Goal: Task Accomplishment & Management: Manage account settings

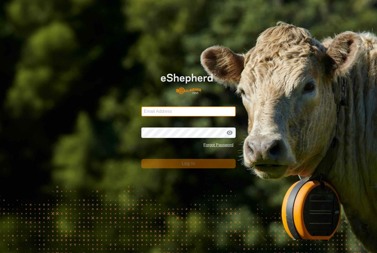
click at [215, 113] on input "Email Address" at bounding box center [188, 111] width 94 height 10
type input "[PERSON_NAME][EMAIL_ADDRESS][PERSON_NAME][DOMAIN_NAME]"
click at [188, 164] on button "Log In" at bounding box center [188, 163] width 94 height 9
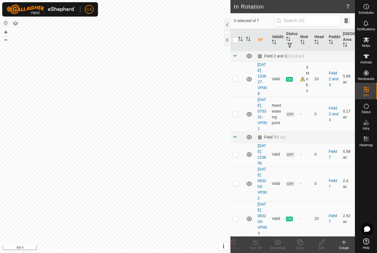
scroll to position [99, 0]
click at [239, 175] on td at bounding box center [236, 183] width 13 height 35
click at [236, 244] on icon at bounding box center [233, 242] width 7 height 7
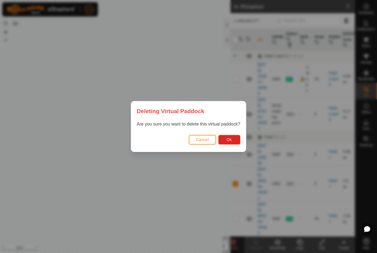
click at [231, 141] on span "Ok" at bounding box center [228, 139] width 5 height 4
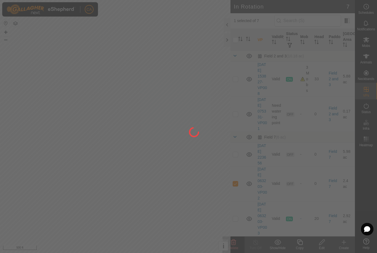
checkbox input "false"
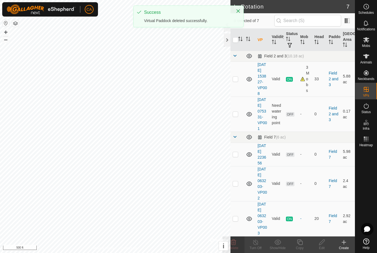
scroll to position [58, 0]
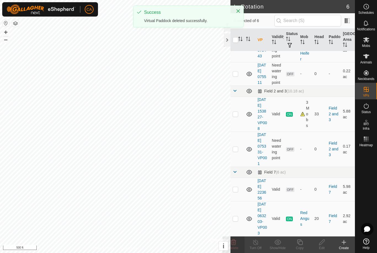
click at [237, 187] on p-checkbox at bounding box center [236, 189] width 6 height 4
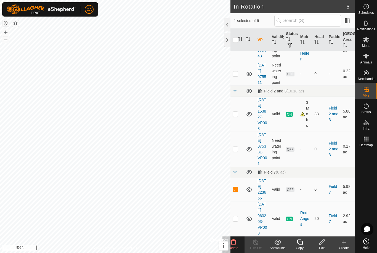
click at [237, 187] on p-checkbox at bounding box center [236, 189] width 6 height 4
checkbox input "false"
click at [236, 217] on p-checkbox at bounding box center [236, 218] width 6 height 4
checkbox input "true"
click at [300, 244] on icon at bounding box center [300, 242] width 6 height 6
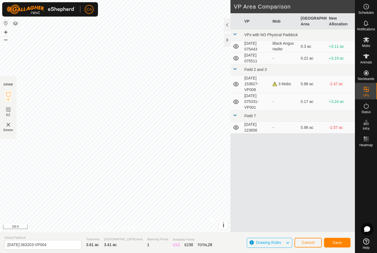
click at [337, 244] on span "Save" at bounding box center [336, 242] width 9 height 4
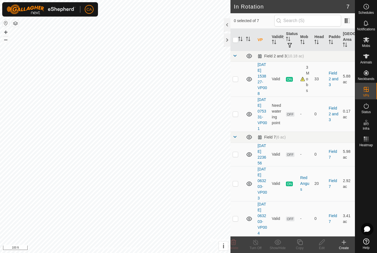
scroll to position [99, 0]
click at [369, 43] on es-mob-svg-icon at bounding box center [366, 39] width 10 height 9
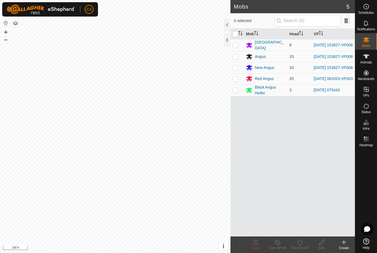
click at [239, 82] on td at bounding box center [236, 78] width 13 height 11
checkbox input "true"
click at [303, 243] on turn-on-svg-icon at bounding box center [300, 242] width 22 height 7
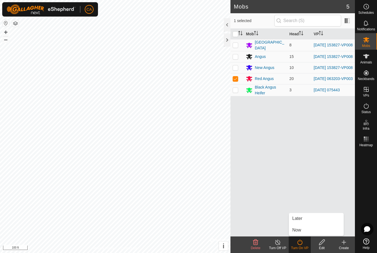
click at [302, 230] on link "Now" at bounding box center [316, 230] width 55 height 11
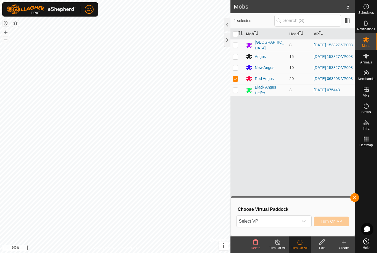
click at [295, 218] on span "Select VP" at bounding box center [266, 221] width 61 height 11
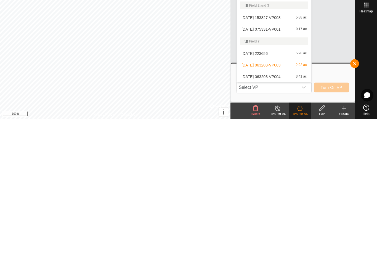
scroll to position [8, 0]
click at [280, 209] on span "[DATE] 063203-VP004" at bounding box center [260, 211] width 39 height 4
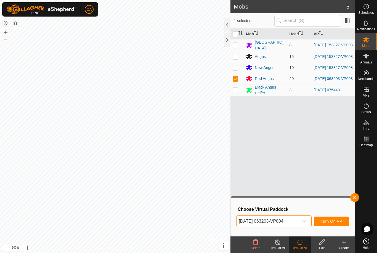
click at [332, 222] on span "Turn On VP" at bounding box center [332, 221] width 22 height 4
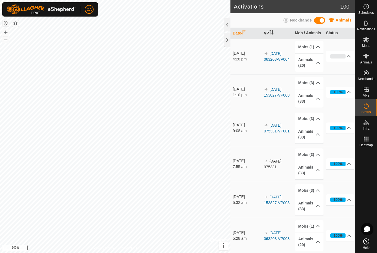
click at [16, 25] on button "button" at bounding box center [15, 23] width 7 height 7
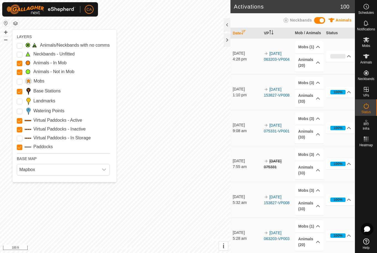
click at [21, 99] on input "Landmarks" at bounding box center [20, 102] width 6 height 6
click at [23, 109] on div "Watering Points" at bounding box center [63, 111] width 93 height 8
click at [21, 111] on Points "Watering Points" at bounding box center [20, 112] width 6 height 6
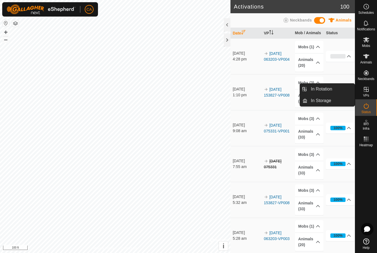
click at [334, 90] on link "In Rotation" at bounding box center [330, 89] width 47 height 11
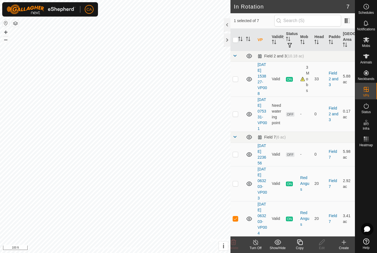
scroll to position [99, 0]
click at [240, 175] on td at bounding box center [236, 183] width 13 height 35
click at [236, 181] on p-checkbox at bounding box center [236, 183] width 6 height 4
checkbox input "false"
click at [236, 216] on p-checkbox at bounding box center [236, 218] width 6 height 4
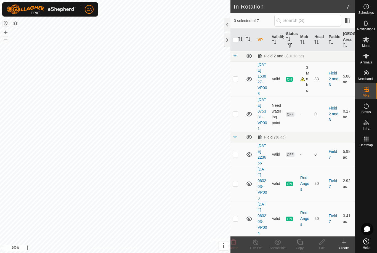
click at [234, 216] on p-checkbox at bounding box center [236, 218] width 6 height 4
checkbox input "true"
click at [301, 245] on icon at bounding box center [299, 242] width 7 height 7
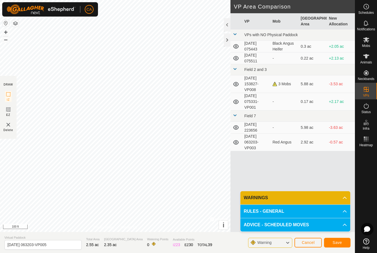
click at [339, 240] on span "Save" at bounding box center [336, 242] width 9 height 4
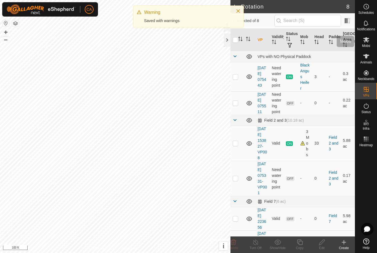
click at [371, 42] on es-mob-svg-icon at bounding box center [366, 39] width 10 height 9
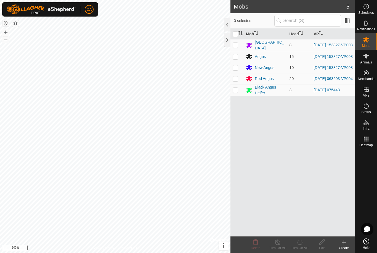
click at [236, 81] on p-checkbox at bounding box center [236, 78] width 6 height 4
checkbox input "true"
click at [300, 244] on icon at bounding box center [299, 242] width 5 height 6
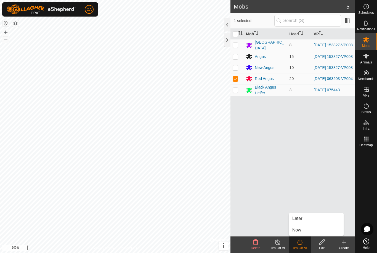
click at [303, 231] on link "Now" at bounding box center [316, 230] width 55 height 11
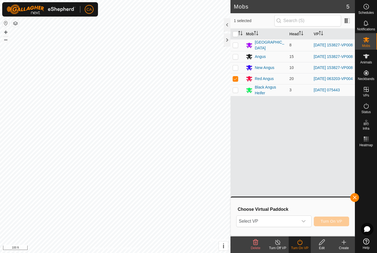
click at [290, 222] on span "Select VP" at bounding box center [266, 221] width 61 height 11
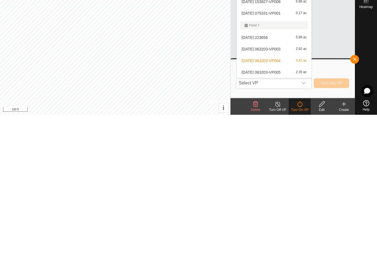
scroll to position [20, 0]
click at [276, 207] on div "[DATE] 063203-VP005 2.35 ac" at bounding box center [274, 210] width 68 height 7
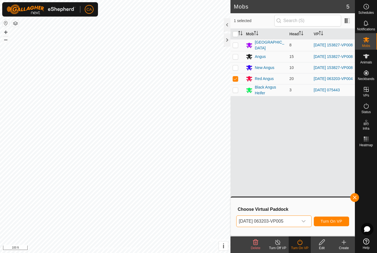
click at [335, 220] on span "Turn On VP" at bounding box center [332, 221] width 22 height 4
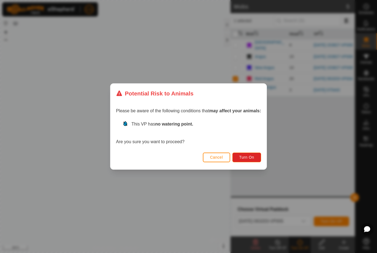
click at [250, 157] on span "Turn On" at bounding box center [246, 157] width 15 height 4
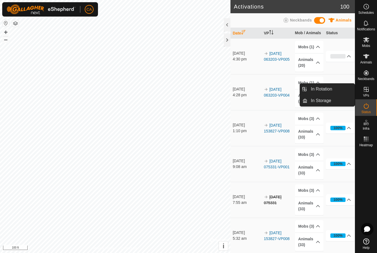
click at [336, 90] on link "In Rotation" at bounding box center [330, 89] width 47 height 11
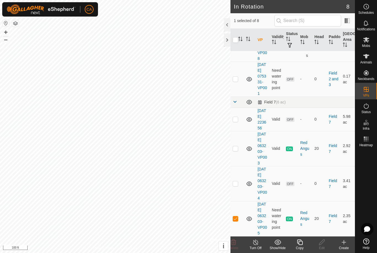
scroll to position [140, 0]
click at [237, 181] on p-checkbox at bounding box center [236, 183] width 6 height 4
checkbox input "true"
click at [240, 216] on td at bounding box center [236, 218] width 13 height 35
checkbox input "false"
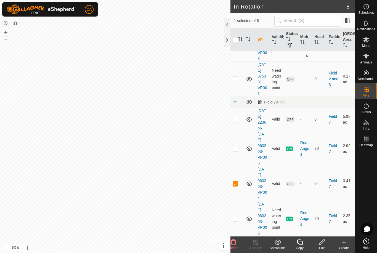
click at [236, 180] on td at bounding box center [236, 183] width 13 height 35
click at [234, 178] on td at bounding box center [236, 183] width 13 height 35
click at [236, 181] on p-checkbox at bounding box center [236, 183] width 6 height 4
checkbox input "false"
click at [238, 108] on td at bounding box center [236, 119] width 13 height 23
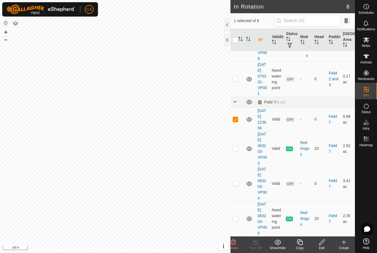
click at [238, 117] on p-checkbox at bounding box center [236, 119] width 6 height 4
click at [236, 117] on p-checkbox at bounding box center [236, 119] width 6 height 4
checkbox input "false"
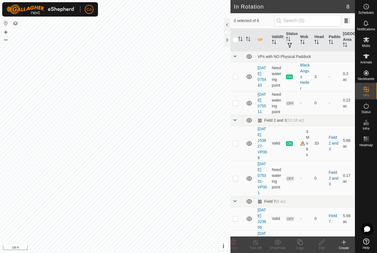
scroll to position [0, 0]
click at [18, 22] on button "button" at bounding box center [15, 23] width 7 height 7
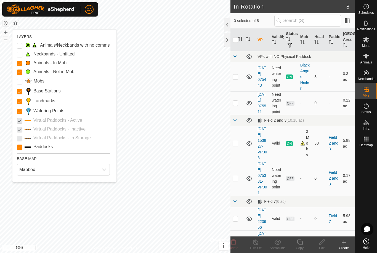
click at [19, 99] on input "Landmarks" at bounding box center [20, 102] width 6 height 6
click at [21, 111] on Points "Watering Points" at bounding box center [20, 112] width 6 height 6
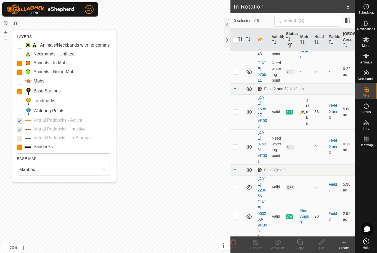
scroll to position [39, 0]
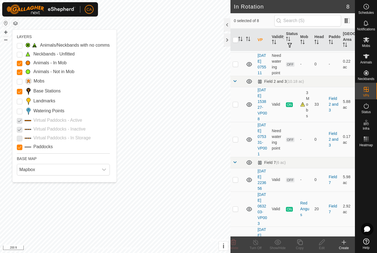
click at [239, 154] on td at bounding box center [236, 139] width 13 height 35
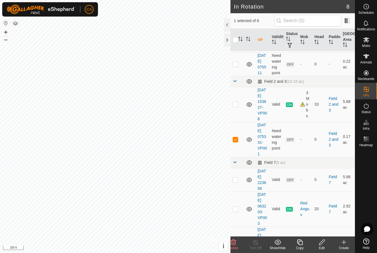
click at [235, 243] on icon at bounding box center [233, 242] width 5 height 6
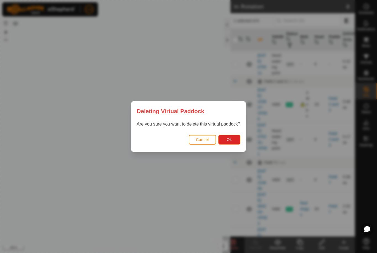
click at [236, 139] on button "Ok" at bounding box center [229, 140] width 22 height 10
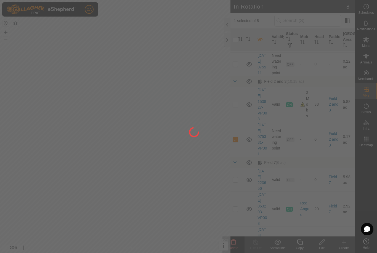
checkbox input "false"
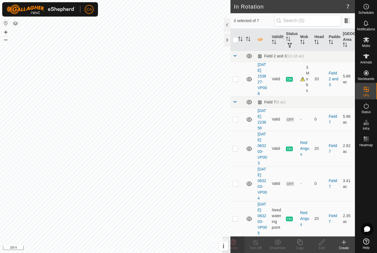
scroll to position [48, 0]
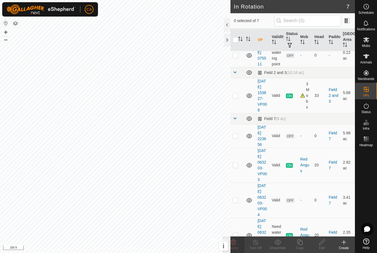
click at [238, 98] on p-checkbox at bounding box center [236, 95] width 6 height 4
checkbox input "true"
click at [298, 243] on icon at bounding box center [300, 242] width 6 height 6
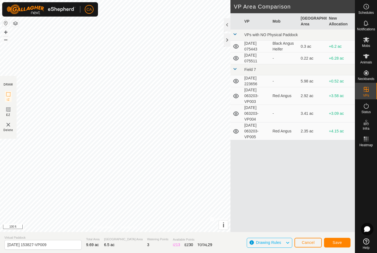
click at [335, 245] on button "Save" at bounding box center [337, 243] width 26 height 10
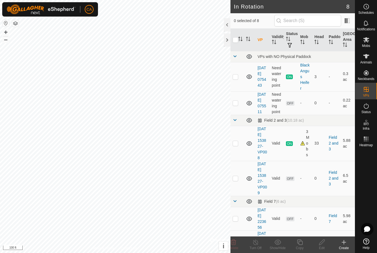
click at [370, 38] on es-mob-svg-icon at bounding box center [366, 39] width 10 height 9
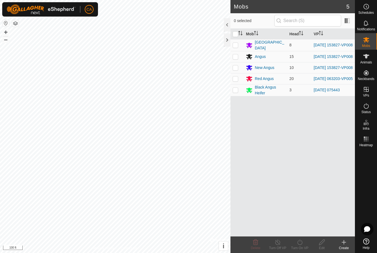
click at [235, 47] on p-checkbox at bounding box center [236, 45] width 6 height 4
checkbox input "true"
click at [239, 56] on td at bounding box center [236, 56] width 13 height 11
checkbox input "true"
click at [238, 69] on p-checkbox at bounding box center [236, 67] width 6 height 4
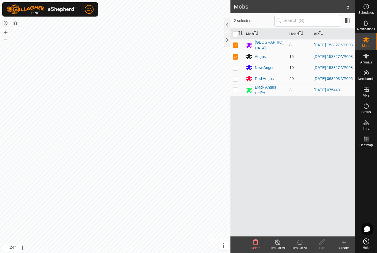
checkbox input "true"
click at [300, 246] on div "Turn On VP" at bounding box center [300, 248] width 22 height 5
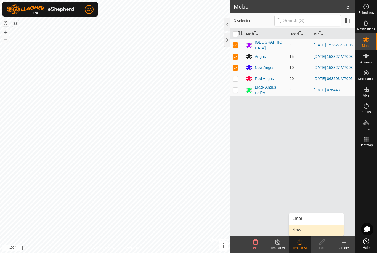
click at [302, 230] on link "Now" at bounding box center [316, 230] width 55 height 11
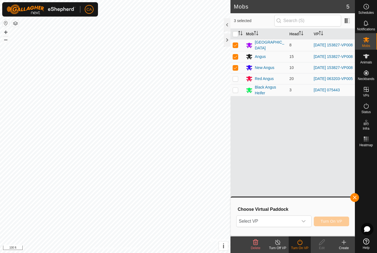
click at [283, 222] on span "Select VP" at bounding box center [266, 221] width 61 height 11
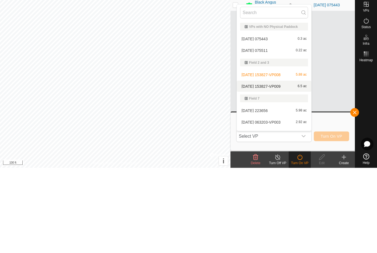
click at [278, 169] on span "[DATE] 153827-VP009" at bounding box center [260, 171] width 39 height 4
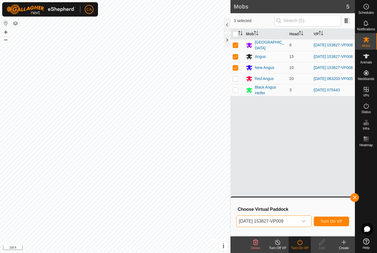
click at [330, 222] on span "Turn On VP" at bounding box center [332, 221] width 22 height 4
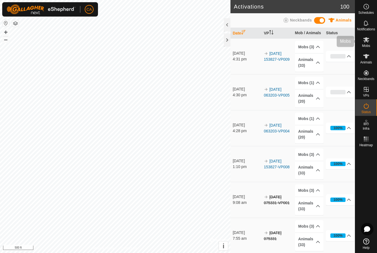
click at [367, 42] on icon at bounding box center [366, 39] width 6 height 5
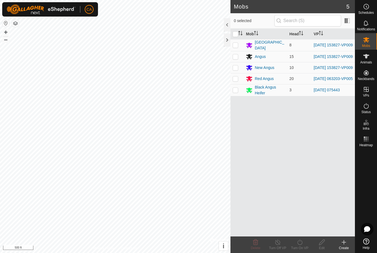
click at [235, 95] on td at bounding box center [236, 90] width 13 height 12
checkbox input "true"
click at [302, 244] on icon at bounding box center [299, 242] width 7 height 7
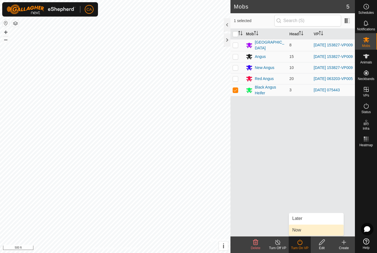
click at [303, 231] on link "Now" at bounding box center [316, 230] width 55 height 11
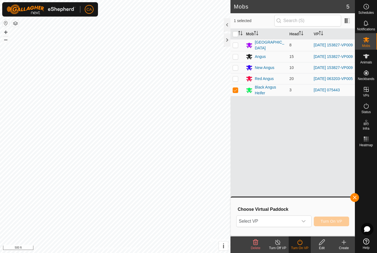
click at [287, 221] on span "Select VP" at bounding box center [266, 221] width 61 height 11
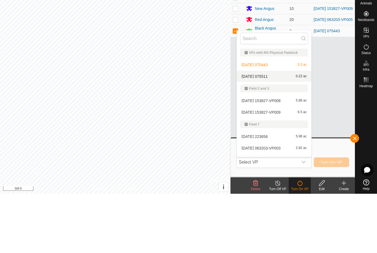
click at [276, 132] on div "[DATE] 075511 0.22 ac" at bounding box center [274, 135] width 68 height 7
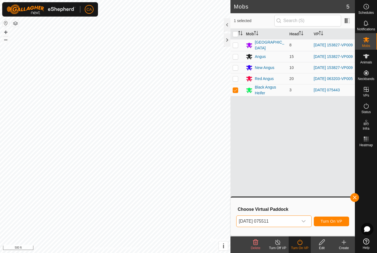
click at [333, 222] on span "Turn On VP" at bounding box center [332, 221] width 22 height 4
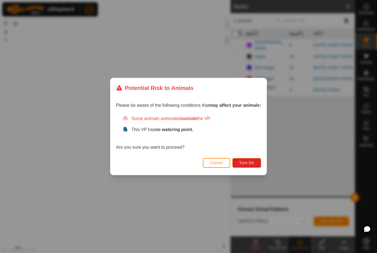
click at [251, 161] on span "Turn On" at bounding box center [246, 163] width 15 height 4
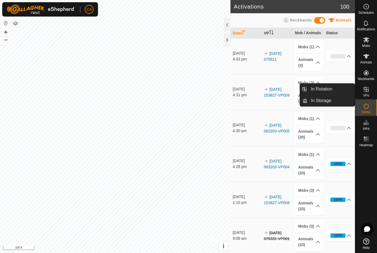
click at [334, 91] on link "In Rotation" at bounding box center [330, 89] width 47 height 11
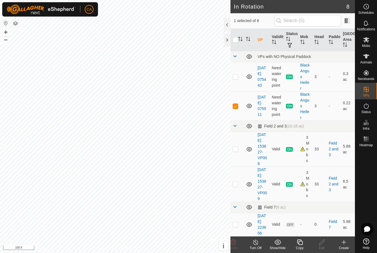
click at [236, 108] on p-checkbox at bounding box center [236, 106] width 6 height 4
checkbox input "false"
click at [236, 76] on p-checkbox at bounding box center [236, 76] width 6 height 4
checkbox input "true"
click at [301, 245] on icon at bounding box center [300, 242] width 6 height 6
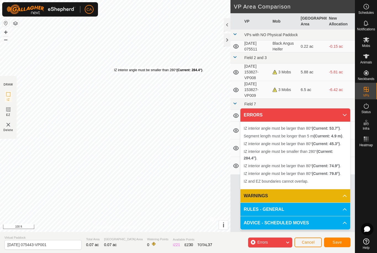
click at [308, 239] on button "Cancel" at bounding box center [307, 243] width 27 height 10
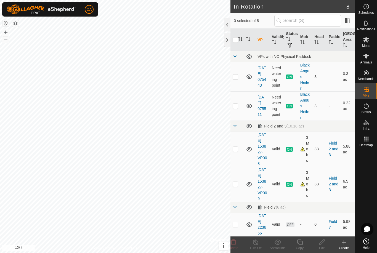
click at [237, 108] on p-checkbox at bounding box center [236, 106] width 6 height 4
click at [236, 106] on p-checkbox at bounding box center [236, 106] width 6 height 4
checkbox input "false"
click at [238, 75] on p-checkbox at bounding box center [236, 76] width 6 height 4
checkbox input "true"
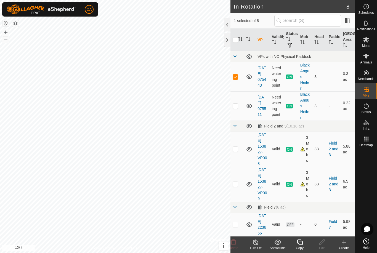
click at [303, 245] on copy-svg-icon at bounding box center [300, 242] width 22 height 7
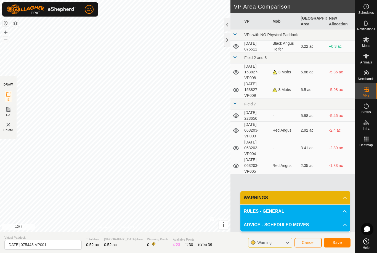
click at [339, 244] on span "Save" at bounding box center [336, 242] width 9 height 4
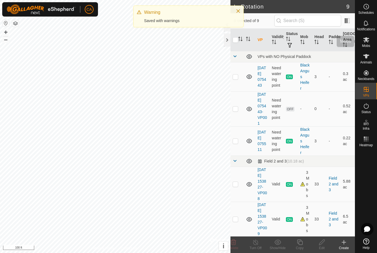
click at [374, 39] on div "Mobs" at bounding box center [366, 41] width 22 height 17
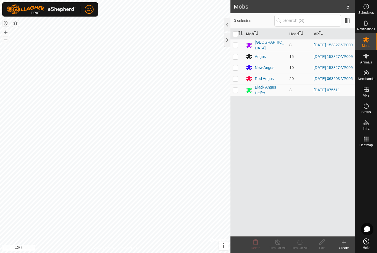
click at [236, 92] on p-checkbox at bounding box center [236, 90] width 6 height 4
checkbox input "true"
click at [301, 244] on icon at bounding box center [299, 242] width 7 height 7
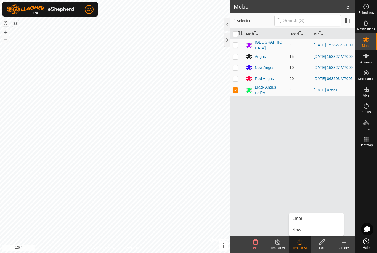
click at [311, 230] on link "Now" at bounding box center [316, 230] width 55 height 11
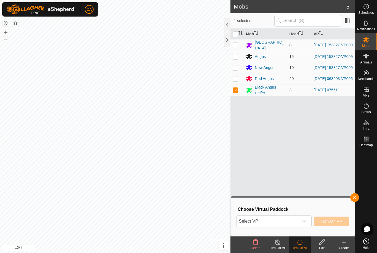
click at [291, 222] on span "Select VP" at bounding box center [266, 221] width 61 height 11
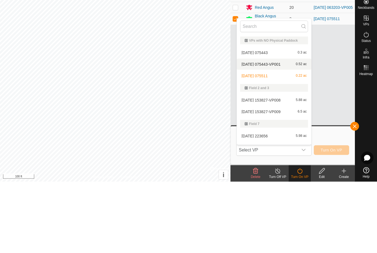
click at [280, 132] on div "[DATE] 075443-VP001 0.52 ac" at bounding box center [274, 135] width 68 height 7
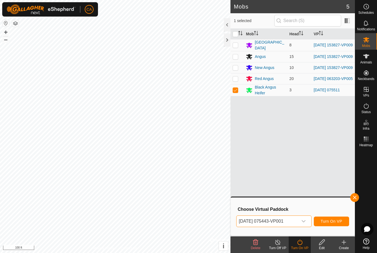
click at [332, 221] on span "Turn On VP" at bounding box center [332, 221] width 22 height 4
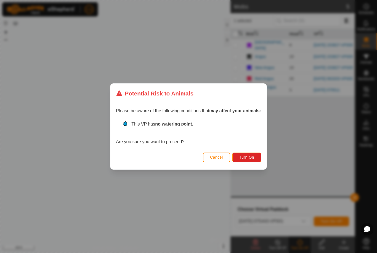
click at [250, 154] on button "Turn On" at bounding box center [246, 158] width 29 height 10
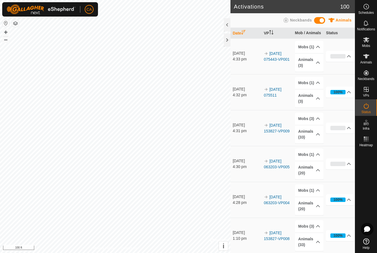
click at [376, 63] on div "Animals" at bounding box center [366, 58] width 22 height 17
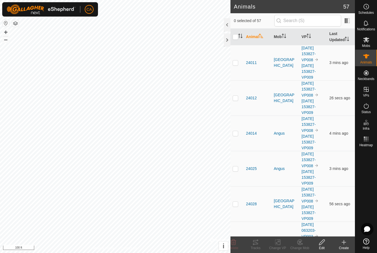
click at [369, 57] on icon at bounding box center [366, 56] width 7 height 7
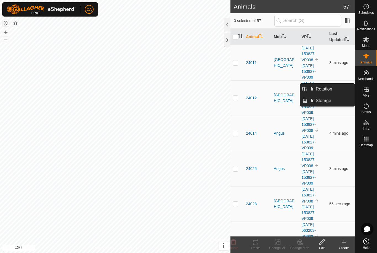
click at [369, 91] on es-virtualpaddocks-svg-icon at bounding box center [366, 89] width 10 height 9
click at [339, 90] on link "In Rotation" at bounding box center [330, 89] width 47 height 11
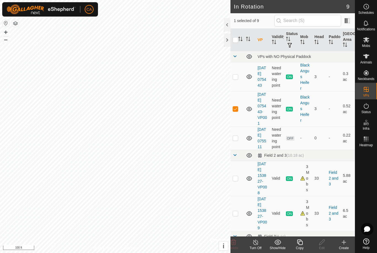
click at [236, 111] on p-checkbox at bounding box center [236, 108] width 6 height 4
checkbox input "false"
click at [237, 140] on p-checkbox at bounding box center [236, 138] width 6 height 4
click at [233, 245] on icon at bounding box center [233, 242] width 7 height 7
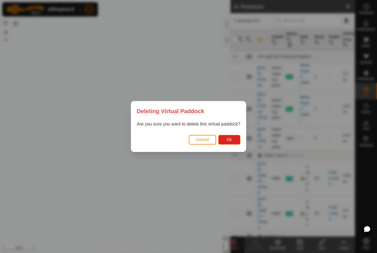
click at [229, 139] on span "Ok" at bounding box center [228, 139] width 5 height 4
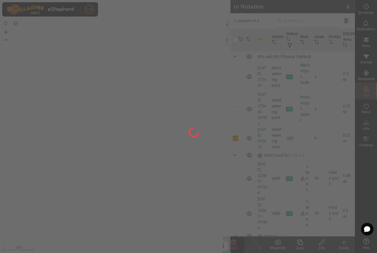
checkbox input "false"
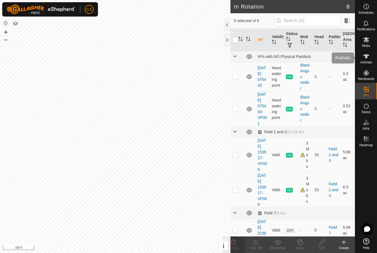
click at [369, 55] on icon at bounding box center [366, 56] width 6 height 4
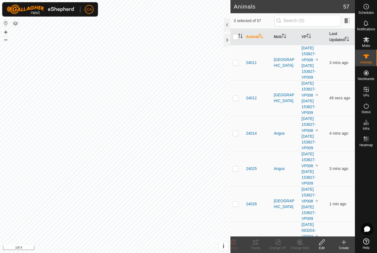
click at [281, 37] on th "Mob" at bounding box center [285, 37] width 28 height 17
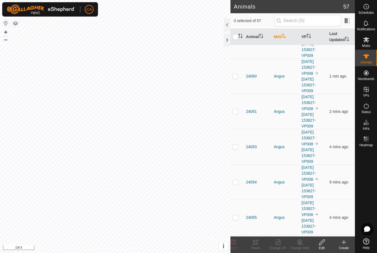
scroll to position [317, 0]
click at [286, 37] on icon "Activate to sort" at bounding box center [284, 36] width 4 height 4
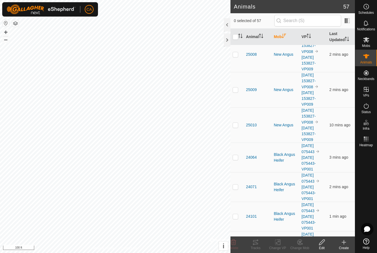
scroll to position [1302, 0]
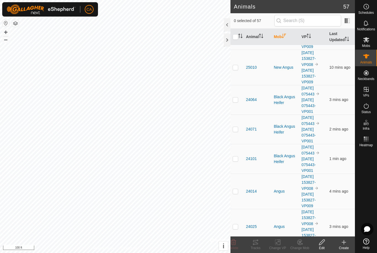
click at [237, 102] on p-checkbox at bounding box center [236, 99] width 6 height 4
checkbox input "true"
click at [235, 132] on td at bounding box center [236, 129] width 13 height 30
checkbox input "true"
click at [237, 161] on td at bounding box center [236, 159] width 13 height 30
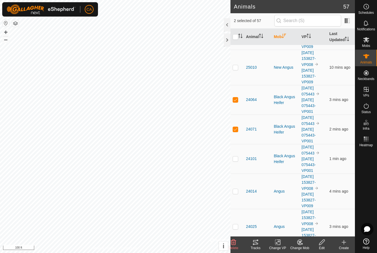
checkbox input "true"
click at [259, 241] on tracks-svg-icon at bounding box center [255, 242] width 22 height 7
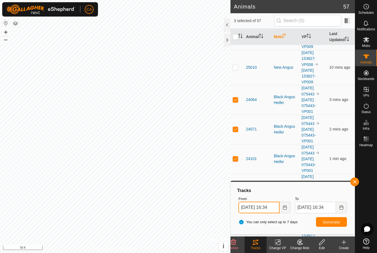
click at [265, 204] on input "[DATE] 16:34" at bounding box center [258, 208] width 41 height 12
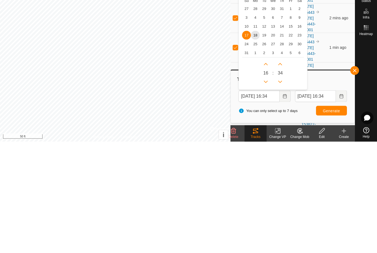
click at [283, 133] on span "14" at bounding box center [281, 137] width 9 height 9
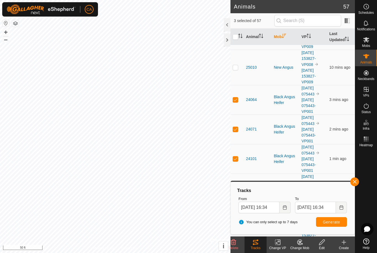
click at [333, 220] on span "Generate" at bounding box center [331, 222] width 17 height 4
click at [263, 207] on input "[DATE] 16:34" at bounding box center [258, 208] width 41 height 12
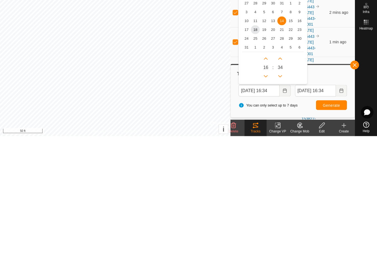
click at [265, 133] on span "12" at bounding box center [264, 137] width 9 height 9
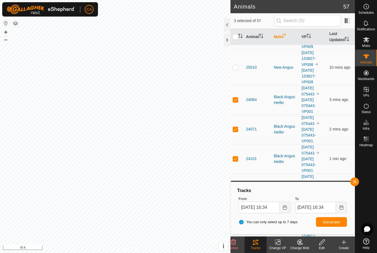
click at [331, 220] on span "Generate" at bounding box center [331, 222] width 17 height 4
click at [271, 207] on input "[DATE] 16:34" at bounding box center [258, 208] width 41 height 12
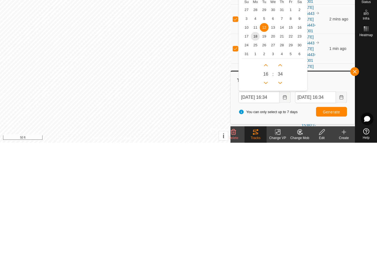
click at [273, 133] on span "13" at bounding box center [272, 137] width 9 height 9
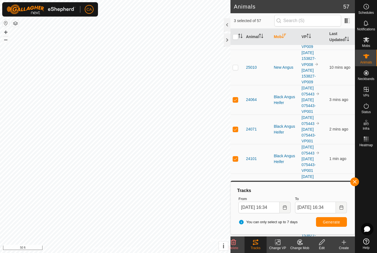
click at [334, 224] on span "Generate" at bounding box center [331, 222] width 17 height 4
click at [264, 206] on input "[DATE] 16:34" at bounding box center [258, 208] width 41 height 12
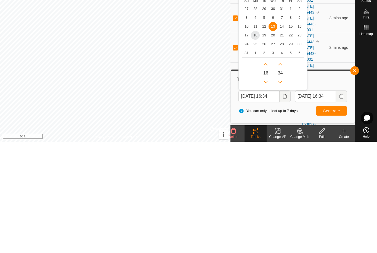
click at [283, 133] on span "14" at bounding box center [281, 137] width 9 height 9
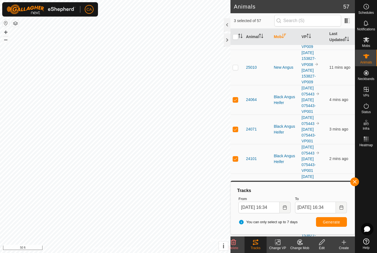
click at [327, 222] on span "Generate" at bounding box center [331, 222] width 17 height 4
click at [270, 208] on input "[DATE] 16:34" at bounding box center [258, 208] width 41 height 12
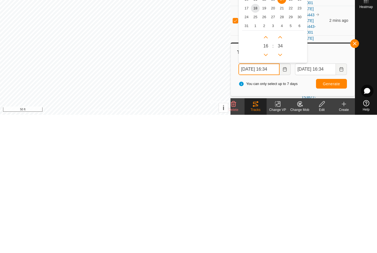
click at [268, 189] on button "Previous Hour" at bounding box center [265, 193] width 9 height 9
click at [267, 191] on icon "Previous Hour" at bounding box center [265, 193] width 4 height 4
click at [267, 192] on icon "Previous Hour" at bounding box center [266, 193] width 4 height 2
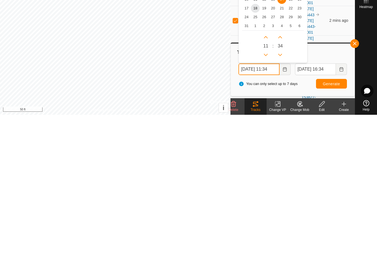
click at [267, 192] on icon "Previous Hour" at bounding box center [266, 193] width 4 height 2
click at [267, 189] on button "Previous Hour" at bounding box center [265, 193] width 9 height 9
type input "[DATE] 09:34"
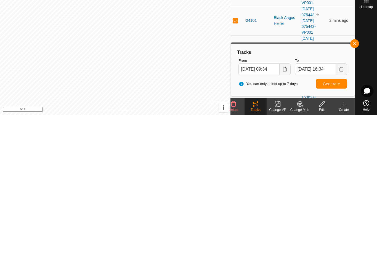
click at [333, 220] on span "Generate" at bounding box center [331, 222] width 17 height 4
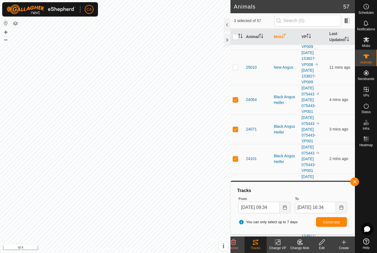
click at [235, 37] on input "checkbox" at bounding box center [236, 37] width 6 height 6
checkbox input "true"
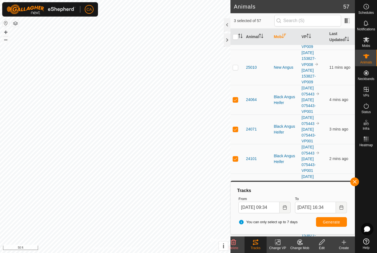
checkbox input "true"
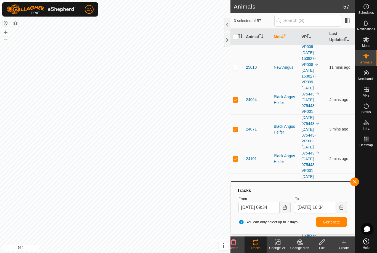
checkbox input "true"
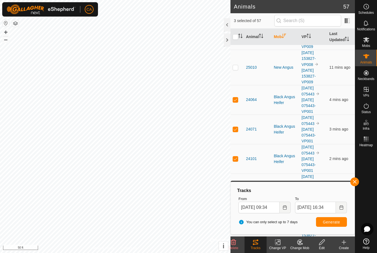
checkbox input "true"
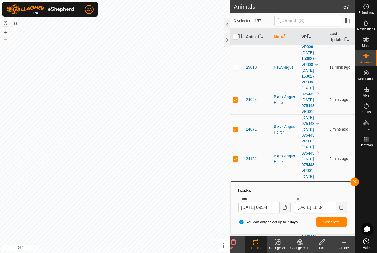
checkbox input "true"
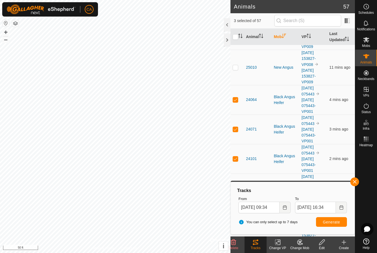
checkbox input "true"
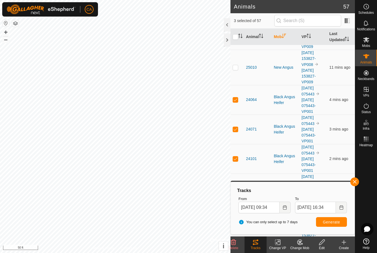
checkbox input "true"
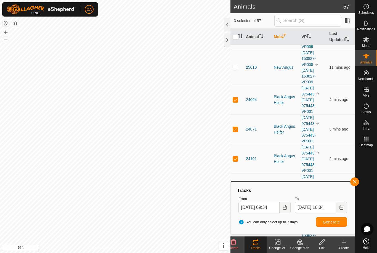
checkbox input "true"
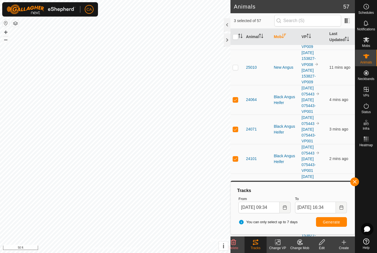
checkbox input "true"
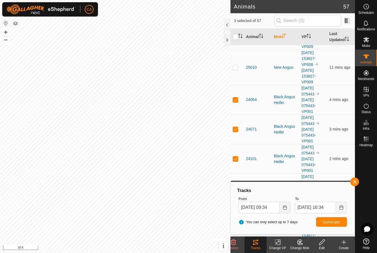
checkbox input "true"
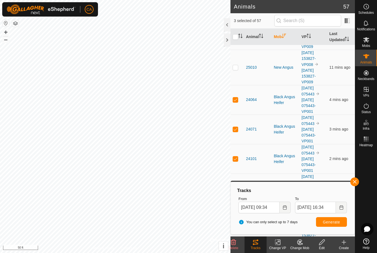
checkbox input "true"
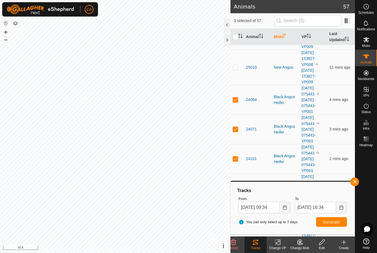
checkbox input "true"
click at [235, 37] on input "checkbox" at bounding box center [236, 37] width 6 height 6
checkbox input "false"
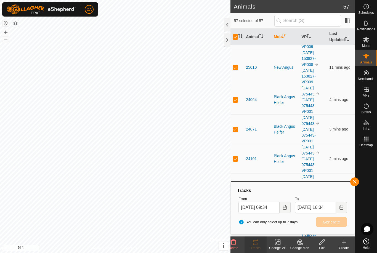
checkbox input "false"
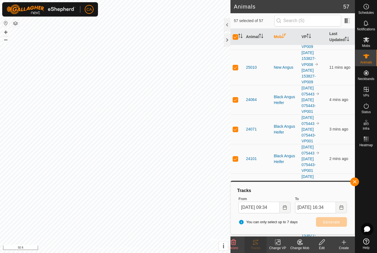
checkbox input "false"
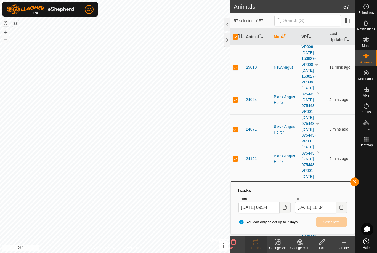
checkbox input "false"
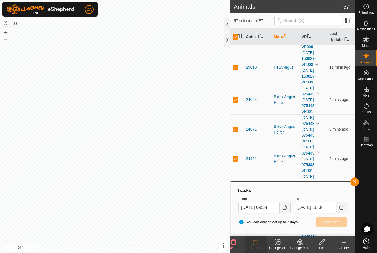
checkbox input "false"
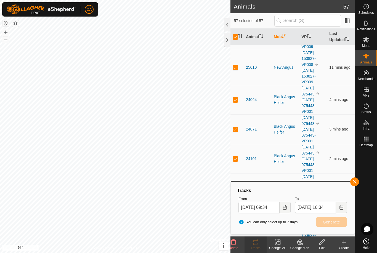
checkbox input "false"
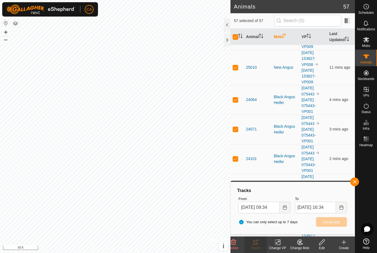
checkbox input "false"
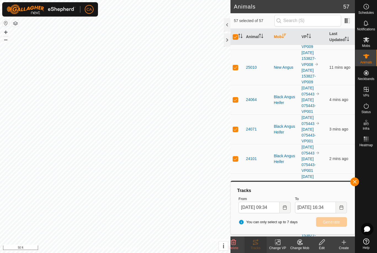
checkbox input "false"
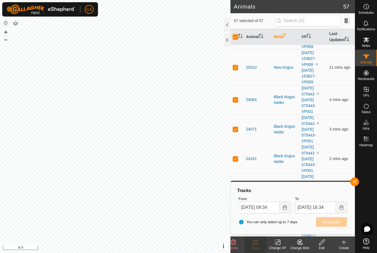
checkbox input "false"
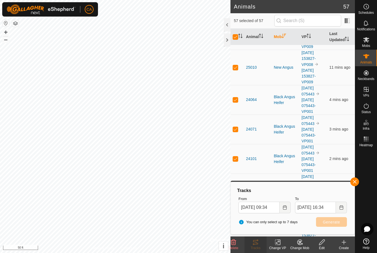
checkbox input "false"
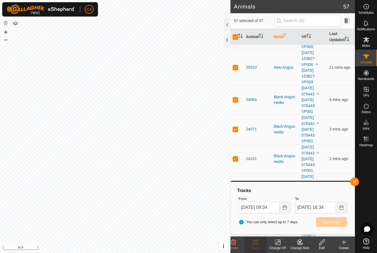
checkbox input "false"
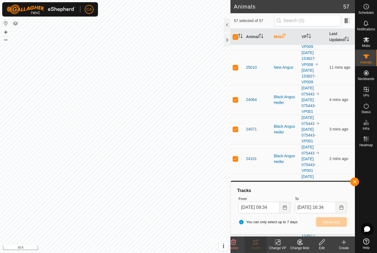
checkbox input "false"
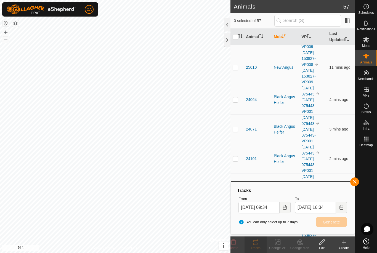
click at [282, 36] on icon "Activate to sort" at bounding box center [284, 36] width 4 height 4
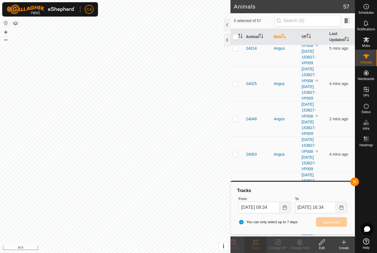
scroll to position [25, 0]
click at [238, 49] on p-checkbox at bounding box center [236, 49] width 6 height 4
checkbox input "true"
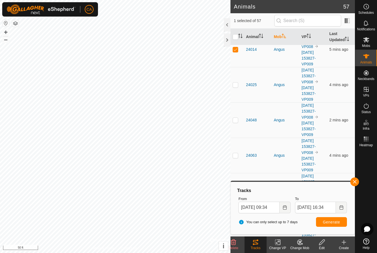
click at [236, 85] on p-checkbox at bounding box center [236, 84] width 6 height 4
checkbox input "true"
click at [234, 119] on p-checkbox at bounding box center [236, 120] width 6 height 4
checkbox input "true"
click at [238, 154] on td at bounding box center [236, 155] width 13 height 35
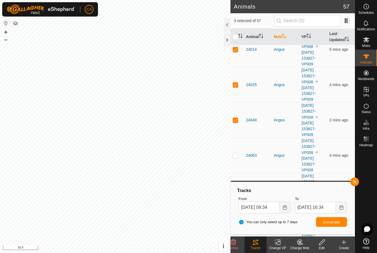
checkbox input "true"
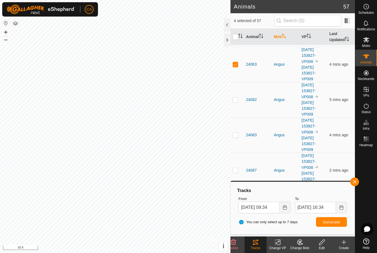
scroll to position [117, 0]
click at [236, 98] on p-checkbox at bounding box center [236, 99] width 6 height 4
checkbox input "true"
click at [236, 133] on p-checkbox at bounding box center [236, 134] width 6 height 4
checkbox input "true"
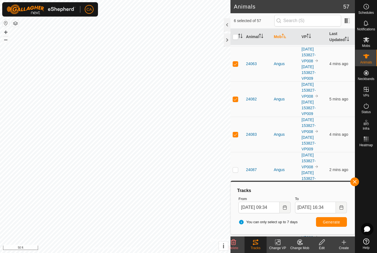
click at [236, 173] on td at bounding box center [236, 169] width 13 height 35
checkbox input "true"
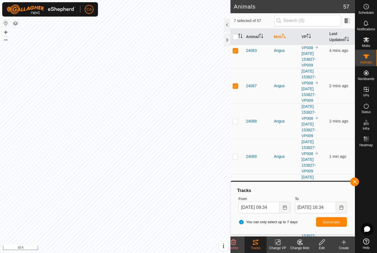
scroll to position [202, 0]
click at [238, 119] on p-checkbox at bounding box center [236, 119] width 6 height 4
checkbox input "true"
click at [237, 154] on p-checkbox at bounding box center [236, 155] width 6 height 4
checkbox input "true"
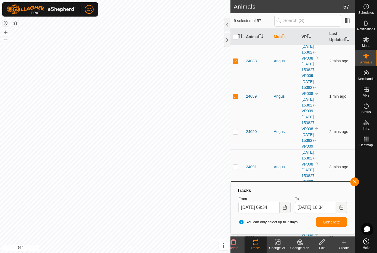
scroll to position [260, 0]
click at [236, 135] on p-checkbox at bounding box center [236, 132] width 6 height 4
checkbox input "true"
click at [329, 218] on button "Generate" at bounding box center [331, 222] width 31 height 10
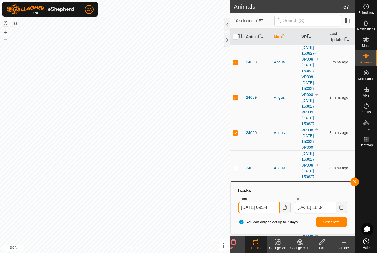
click at [266, 207] on input "[DATE] 09:34" at bounding box center [258, 208] width 41 height 12
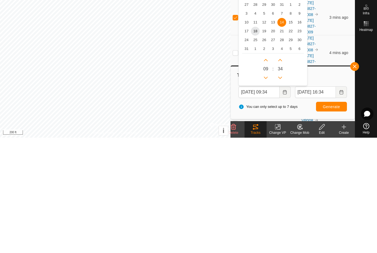
click at [245, 142] on span "17" at bounding box center [246, 146] width 9 height 9
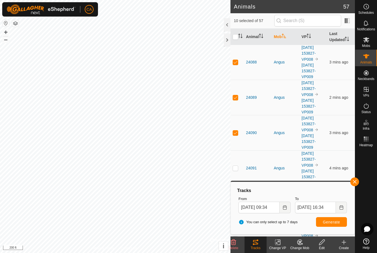
click at [325, 223] on span "Generate" at bounding box center [331, 222] width 17 height 4
click at [271, 205] on input "[DATE] 09:34" at bounding box center [258, 208] width 41 height 12
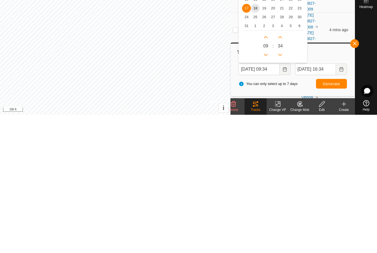
click at [255, 142] on span "18" at bounding box center [255, 146] width 9 height 9
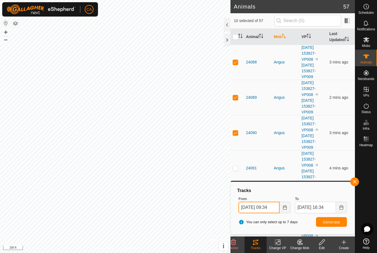
click at [268, 204] on input "[DATE] 09:34" at bounding box center [258, 208] width 41 height 12
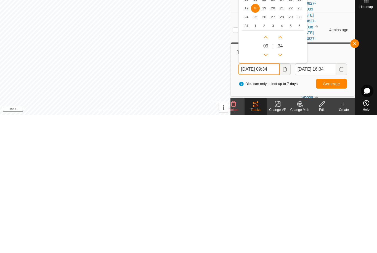
click at [268, 189] on button "Previous Hour" at bounding box center [265, 193] width 9 height 9
click at [266, 192] on icon "Previous Hour" at bounding box center [266, 193] width 4 height 2
click at [267, 189] on button "Previous Hour" at bounding box center [265, 193] width 9 height 9
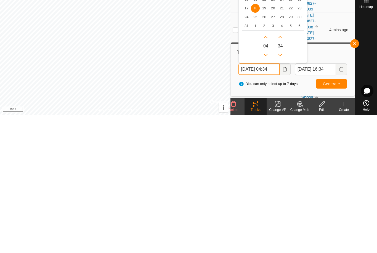
click at [268, 191] on icon "Previous Hour" at bounding box center [265, 193] width 4 height 4
click at [267, 189] on button "Previous Hour" at bounding box center [265, 193] width 9 height 9
type input "[DATE] 01:34"
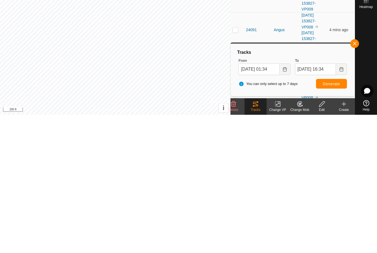
click at [336, 220] on span "Generate" at bounding box center [331, 222] width 17 height 4
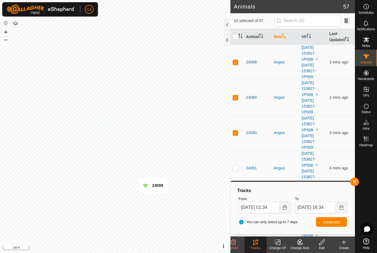
click at [237, 37] on input "checkbox" at bounding box center [236, 37] width 6 height 6
checkbox input "true"
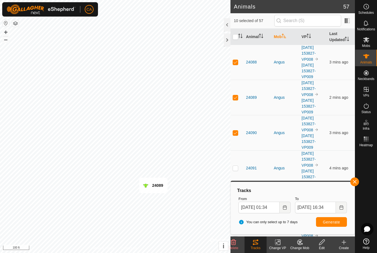
checkbox input "true"
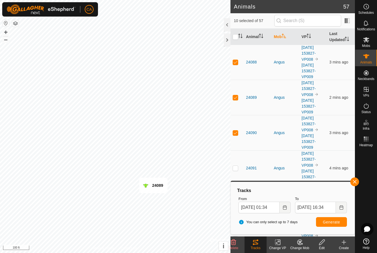
checkbox input "true"
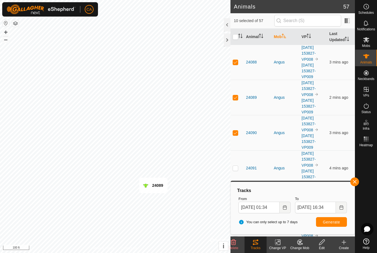
checkbox input "true"
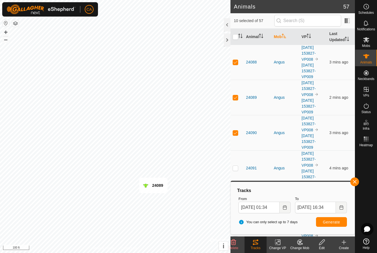
checkbox input "true"
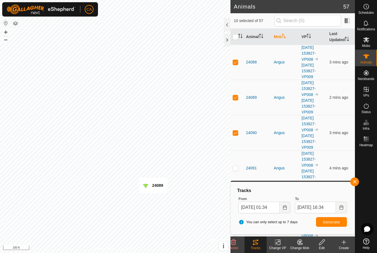
checkbox input "true"
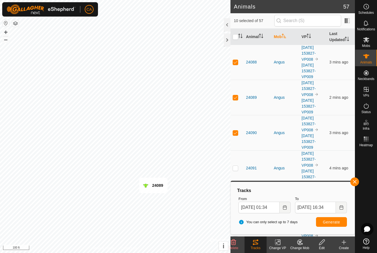
checkbox input "true"
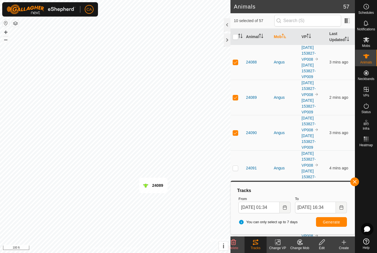
checkbox input "true"
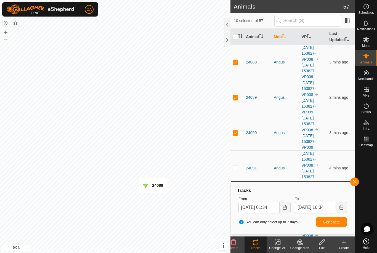
checkbox input "true"
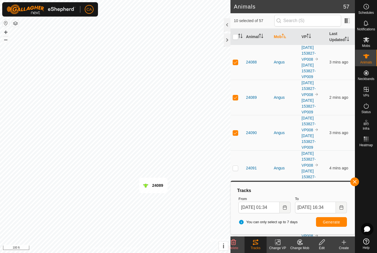
checkbox input "true"
click at [238, 38] on input "checkbox" at bounding box center [236, 37] width 6 height 6
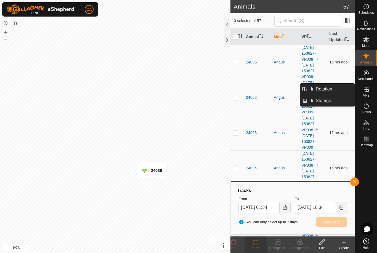
click at [338, 90] on link "In Rotation" at bounding box center [330, 89] width 47 height 11
